Goal: Task Accomplishment & Management: Manage account settings

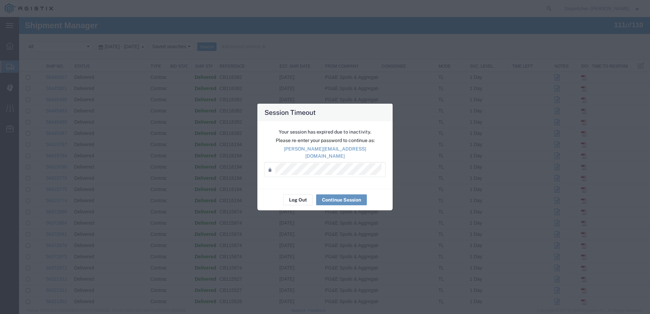
scroll to position [589, 0]
click at [301, 199] on button "Log Out" at bounding box center [298, 199] width 30 height 11
